Goal: Task Accomplishment & Management: Complete application form

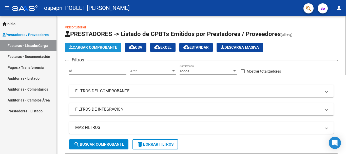
click at [81, 47] on span "Cargar Comprobante" at bounding box center [93, 47] width 48 height 5
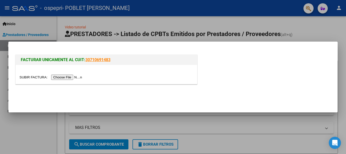
click at [75, 77] on input "file" at bounding box center [51, 76] width 64 height 5
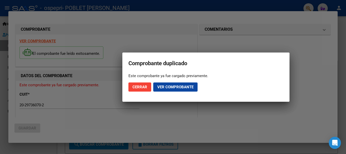
click at [166, 109] on div at bounding box center [173, 77] width 346 height 154
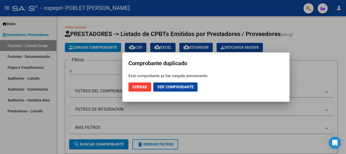
click at [175, 85] on span "Ver comprobante" at bounding box center [175, 87] width 36 height 5
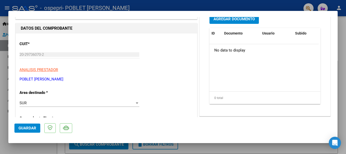
scroll to position [76, 0]
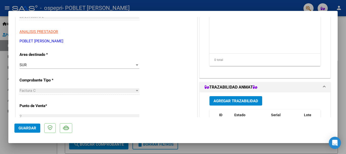
click at [136, 64] on div at bounding box center [137, 64] width 3 height 1
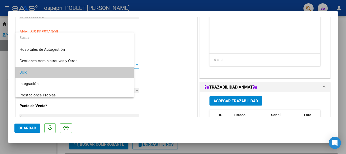
scroll to position [8, 0]
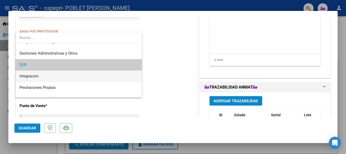
click at [112, 73] on span "Integración" at bounding box center [78, 75] width 118 height 11
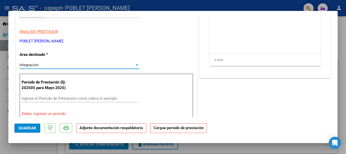
scroll to position [101, 0]
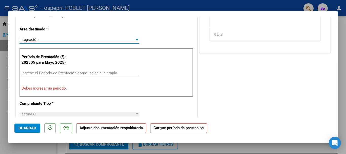
click at [79, 72] on input "Ingrese el Período de Prestación como indica el ejemplo" at bounding box center [80, 73] width 117 height 5
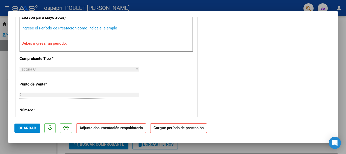
scroll to position [152, 0]
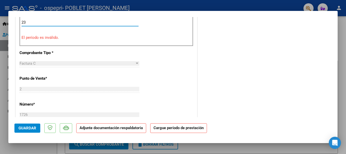
type input "2"
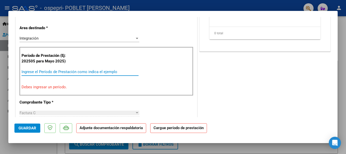
scroll to position [101, 0]
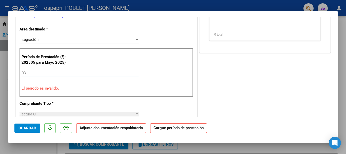
type input "0"
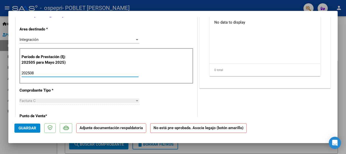
type input "202508"
click at [188, 70] on div "Período de Prestación (Ej: 202505 para [DATE]) 202508 Ingrese el Período de Pre…" at bounding box center [106, 65] width 174 height 35
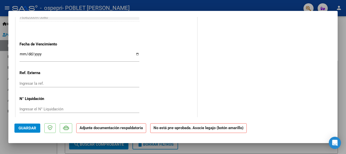
scroll to position [321, 0]
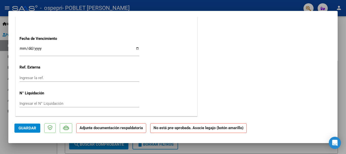
click at [36, 127] on button "Guardar" at bounding box center [27, 127] width 26 height 9
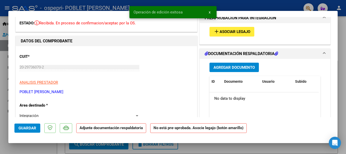
scroll to position [0, 0]
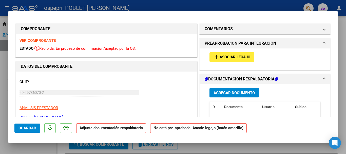
click at [106, 103] on div "CUIT * 20-29736070-2 Ingresar CUIT ANALISIS PRESTADOR [PERSON_NAME] [PERSON_NAM…" at bounding box center [106, 97] width 174 height 45
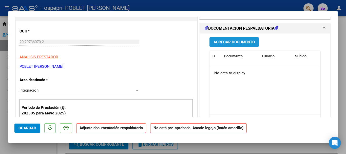
click at [218, 44] on span "Agregar Documento" at bounding box center [233, 42] width 41 height 5
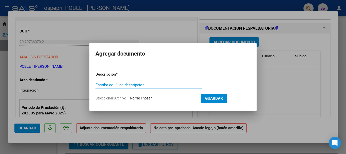
click at [141, 85] on input "Escriba aquí una descripcion" at bounding box center [148, 84] width 107 height 5
type input "Planilla de asistencia"
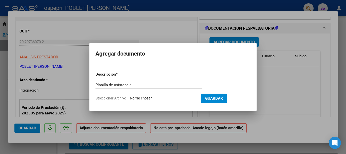
click at [156, 96] on input "Seleccionar Archivo" at bounding box center [163, 98] width 67 height 5
type input "C:\fakepath\Planilla de asistencia [PERSON_NAME].pdf"
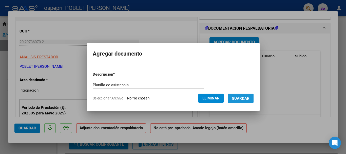
click at [246, 96] on span "Guardar" at bounding box center [241, 98] width 18 height 5
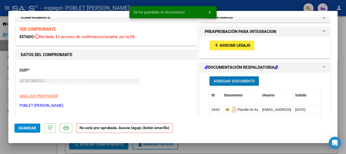
scroll to position [0, 0]
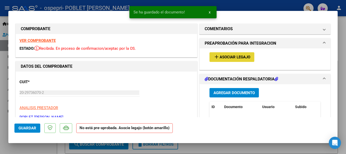
click at [230, 55] on span "Asociar Legajo" at bounding box center [234, 57] width 31 height 5
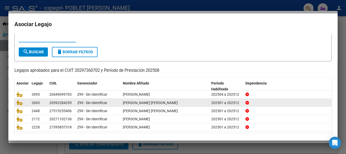
scroll to position [25, 0]
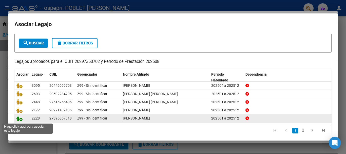
click at [19, 120] on icon at bounding box center [19, 118] width 6 height 6
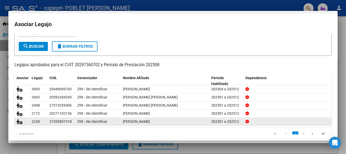
scroll to position [29, 0]
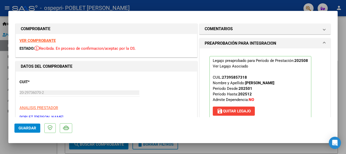
click at [25, 129] on span "Guardar" at bounding box center [27, 128] width 18 height 5
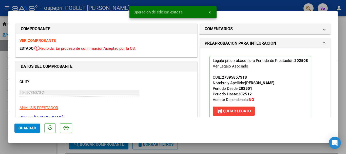
click at [262, 145] on div at bounding box center [173, 77] width 346 height 154
type input "$ 0,00"
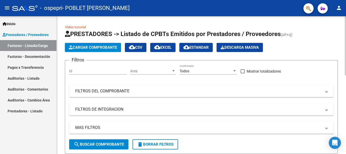
click at [112, 49] on span "Cargar Comprobante" at bounding box center [93, 47] width 48 height 5
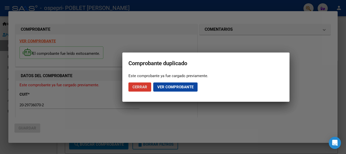
click at [164, 85] on span "Ver comprobante" at bounding box center [175, 87] width 36 height 5
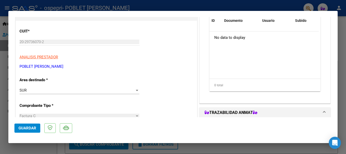
scroll to position [76, 0]
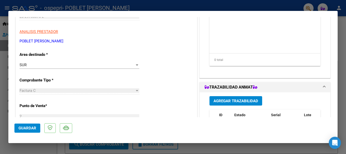
click at [135, 63] on div at bounding box center [137, 65] width 5 height 4
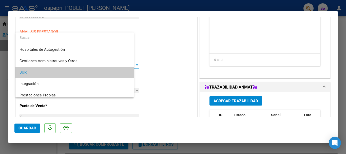
scroll to position [8, 0]
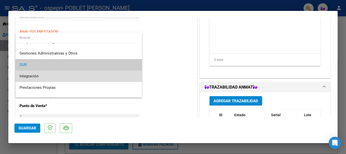
click at [106, 74] on span "Integración" at bounding box center [78, 75] width 118 height 11
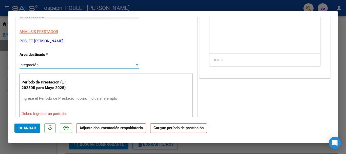
click at [46, 98] on input "Ingrese el Período de Prestación como indica el ejemplo" at bounding box center [80, 98] width 117 height 5
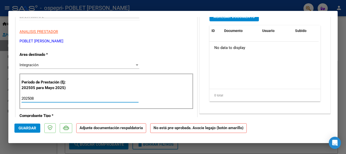
type input "202508"
click at [30, 128] on span "Guardar" at bounding box center [27, 128] width 18 height 5
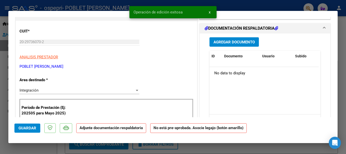
scroll to position [25, 0]
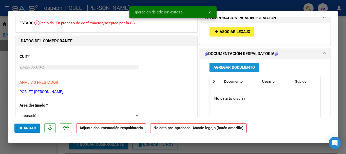
click at [229, 66] on span "Agregar Documento" at bounding box center [233, 67] width 41 height 5
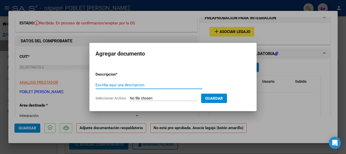
click at [152, 84] on input "Escriba aquí una descripcion" at bounding box center [148, 84] width 107 height 5
type input "Planilla de asistencia [PERSON_NAME]"
click at [173, 96] on input "Seleccionar Archivo" at bounding box center [163, 98] width 67 height 5
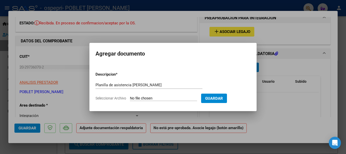
type input "C:\fakepath\Planilla de asistencia [PERSON_NAME].pdf"
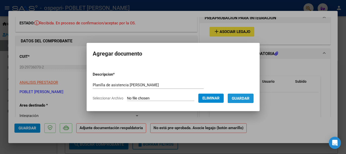
click at [248, 96] on span "Guardar" at bounding box center [241, 98] width 18 height 5
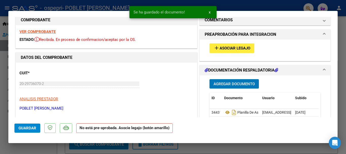
scroll to position [0, 0]
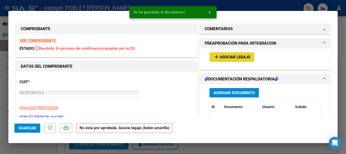
click at [231, 57] on span "Asociar Legajo" at bounding box center [234, 57] width 31 height 5
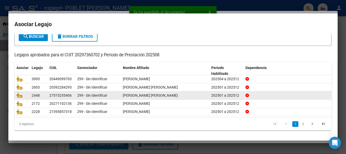
scroll to position [33, 0]
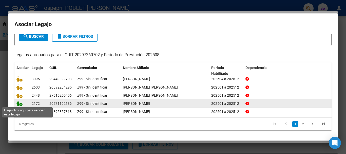
click at [20, 104] on icon at bounding box center [19, 103] width 6 height 6
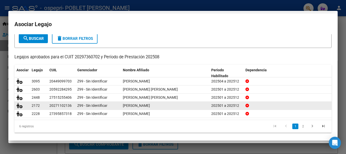
scroll to position [0, 0]
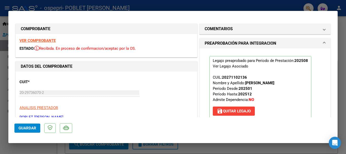
click at [26, 127] on span "Guardar" at bounding box center [27, 128] width 18 height 5
click at [232, 147] on div at bounding box center [173, 77] width 346 height 154
type input "$ 0,00"
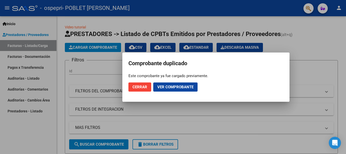
click at [175, 119] on div at bounding box center [173, 77] width 346 height 154
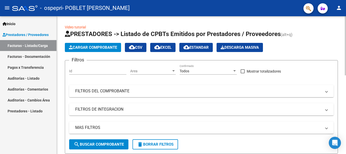
click at [92, 45] on button "Cargar Comprobante" at bounding box center [93, 47] width 56 height 9
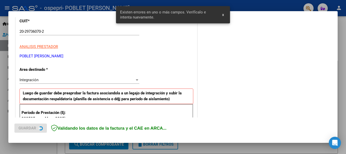
scroll to position [117, 0]
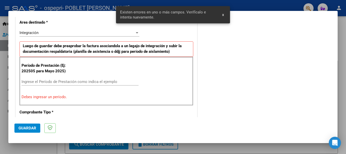
click at [223, 16] on span "x" at bounding box center [223, 14] width 2 height 5
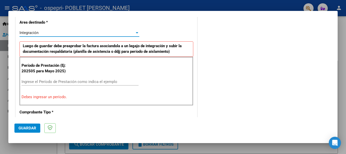
click at [136, 33] on div at bounding box center [137, 32] width 3 height 1
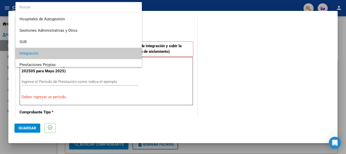
scroll to position [21, 0]
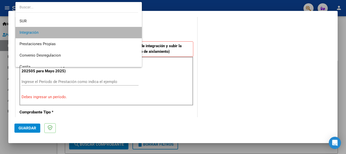
click at [97, 32] on span "Integración" at bounding box center [78, 32] width 118 height 11
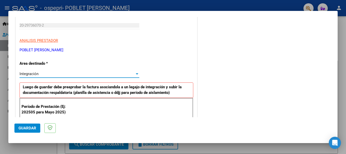
scroll to position [101, 0]
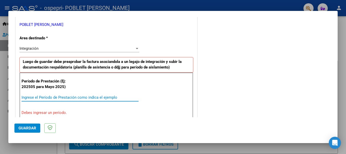
click at [47, 98] on input "Ingrese el Período de Prestación como indica el ejemplo" at bounding box center [80, 97] width 117 height 5
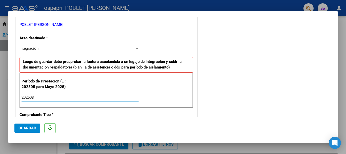
type input "202508"
click at [35, 126] on span "Guardar" at bounding box center [27, 128] width 18 height 5
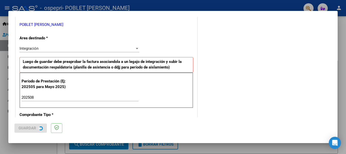
scroll to position [0, 0]
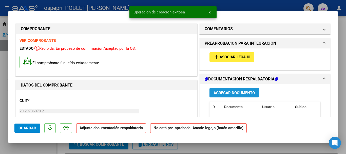
click at [222, 92] on span "Agregar Documento" at bounding box center [233, 92] width 41 height 5
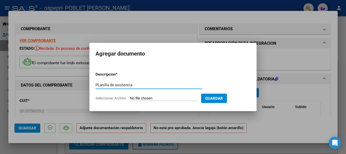
type input "PLanilla de asistencia"
click at [182, 96] on input "Seleccionar Archivo" at bounding box center [163, 98] width 67 height 5
type input "C:\fakepath\Planilla de asistencia [PERSON_NAME].pdf"
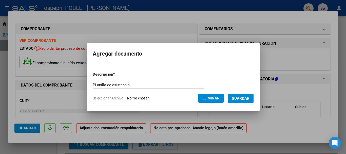
click at [246, 97] on span "Guardar" at bounding box center [241, 98] width 18 height 5
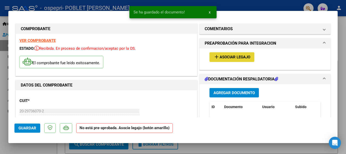
click at [242, 56] on span "Asociar Legajo" at bounding box center [234, 57] width 31 height 5
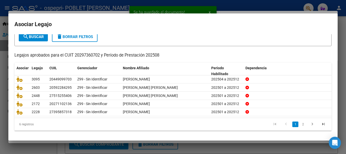
scroll to position [33, 0]
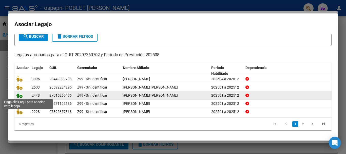
click at [20, 95] on icon at bounding box center [19, 95] width 6 height 6
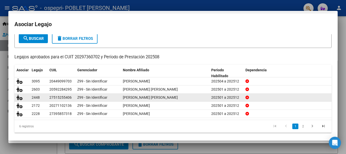
scroll to position [0, 0]
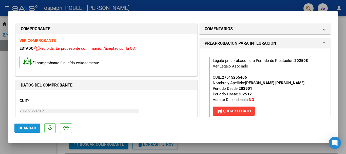
click at [33, 126] on span "Guardar" at bounding box center [27, 128] width 18 height 5
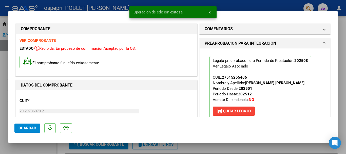
click at [249, 148] on div at bounding box center [173, 77] width 346 height 154
type input "$ 0,00"
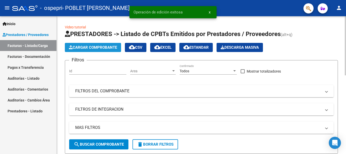
click at [104, 48] on span "Cargar Comprobante" at bounding box center [93, 47] width 48 height 5
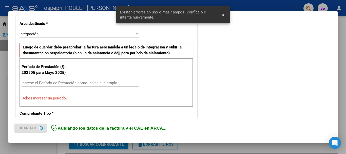
scroll to position [117, 0]
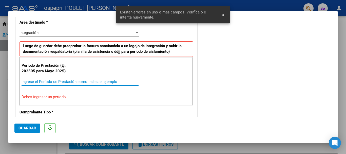
click at [65, 82] on input "Ingrese el Período de Prestación como indica el ejemplo" at bounding box center [80, 81] width 117 height 5
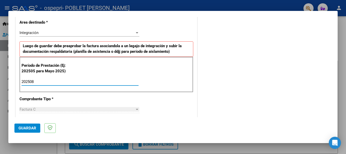
type input "202508"
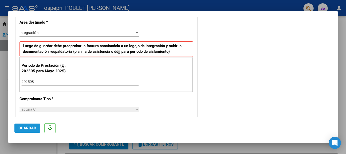
click at [30, 129] on span "Guardar" at bounding box center [27, 128] width 18 height 5
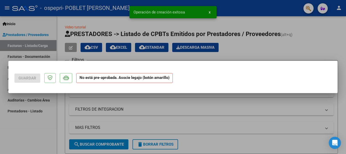
scroll to position [0, 0]
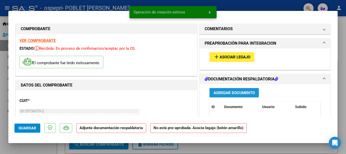
click at [230, 93] on span "Agregar Documento" at bounding box center [233, 92] width 41 height 5
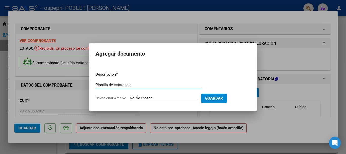
type input "Planilla de asistencia"
click at [177, 97] on input "Seleccionar Archivo" at bounding box center [163, 98] width 67 height 5
type input "C:\fakepath\Planilla de asistencia [PERSON_NAME].pdf"
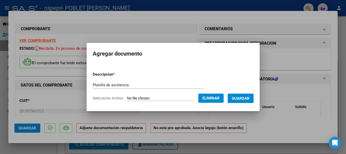
click at [249, 96] on span "Guardar" at bounding box center [241, 98] width 18 height 5
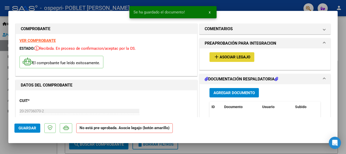
click at [233, 53] on button "add Asociar Legajo" at bounding box center [231, 56] width 45 height 9
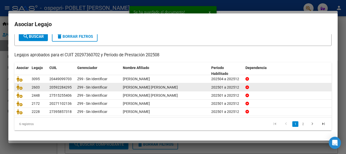
scroll to position [33, 0]
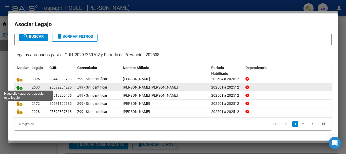
click at [18, 85] on icon at bounding box center [19, 87] width 6 height 6
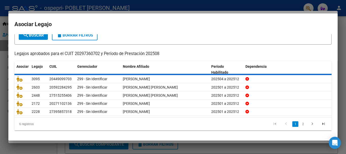
scroll to position [0, 0]
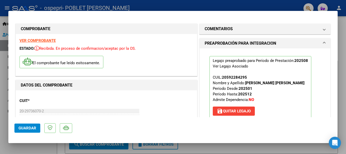
click at [224, 148] on div at bounding box center [173, 77] width 346 height 154
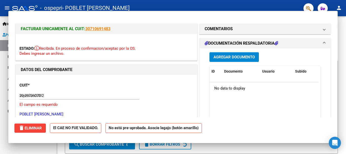
type input "$ 0,00"
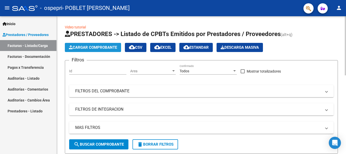
click at [102, 47] on span "Cargar Comprobante" at bounding box center [93, 47] width 48 height 5
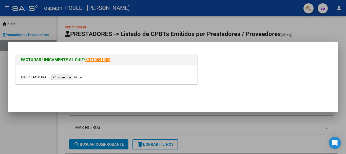
click at [69, 76] on input "file" at bounding box center [51, 76] width 64 height 5
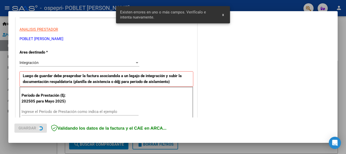
scroll to position [117, 0]
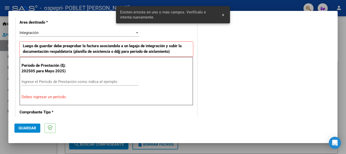
click at [68, 81] on input "Ingrese el Período de Prestación como indica el ejemplo" at bounding box center [80, 81] width 117 height 5
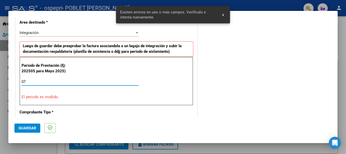
type input "0"
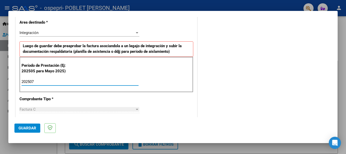
type input "202507"
click at [117, 69] on div "Período de Prestación (Ej: 202505 para [DATE]) 202507 Ingrese el Período de Pre…" at bounding box center [106, 74] width 174 height 35
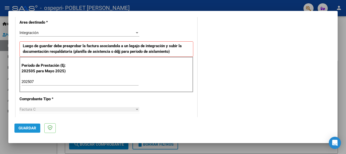
click at [34, 126] on span "Guardar" at bounding box center [27, 128] width 18 height 5
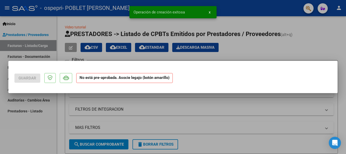
scroll to position [0, 0]
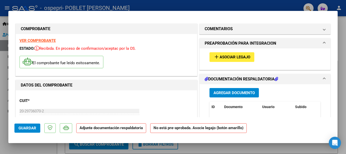
click at [218, 93] on span "Agregar Documento" at bounding box center [233, 92] width 41 height 5
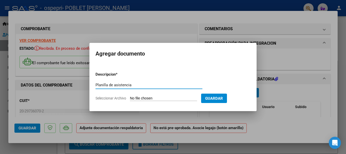
type input "Planilla de asistencia"
click at [143, 96] on input "Seleccionar Archivo" at bounding box center [163, 98] width 67 height 5
type input "C:\fakepath\Planilla de asistencia [PERSON_NAME].pdf"
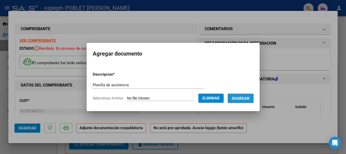
click at [249, 97] on span "Guardar" at bounding box center [241, 98] width 18 height 5
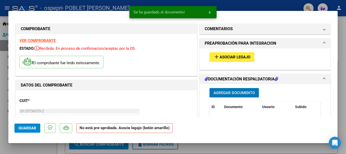
click at [237, 57] on span "Asociar Legajo" at bounding box center [234, 57] width 31 height 5
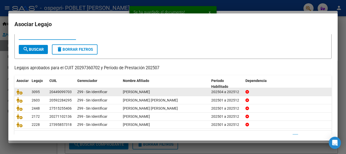
scroll to position [33, 0]
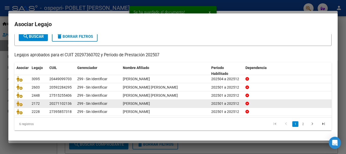
click at [309, 124] on icon "go to next page" at bounding box center [312, 124] width 7 height 6
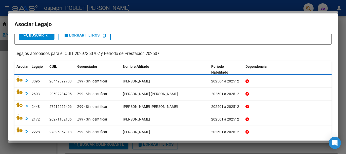
scroll to position [0, 0]
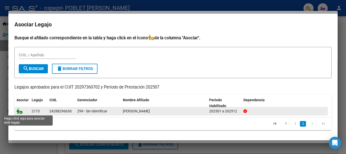
click at [20, 112] on icon at bounding box center [19, 111] width 6 height 6
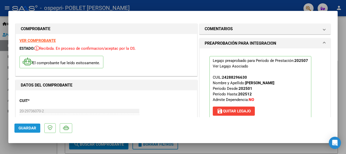
click at [30, 128] on span "Guardar" at bounding box center [27, 128] width 18 height 5
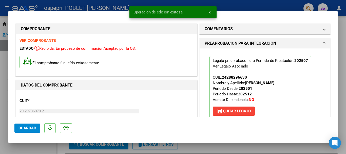
click at [230, 150] on div at bounding box center [173, 77] width 346 height 154
type input "$ 0,00"
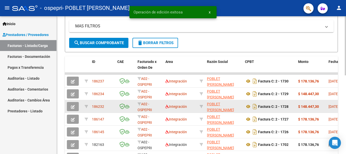
scroll to position [1, 0]
